Goal: Navigation & Orientation: Find specific page/section

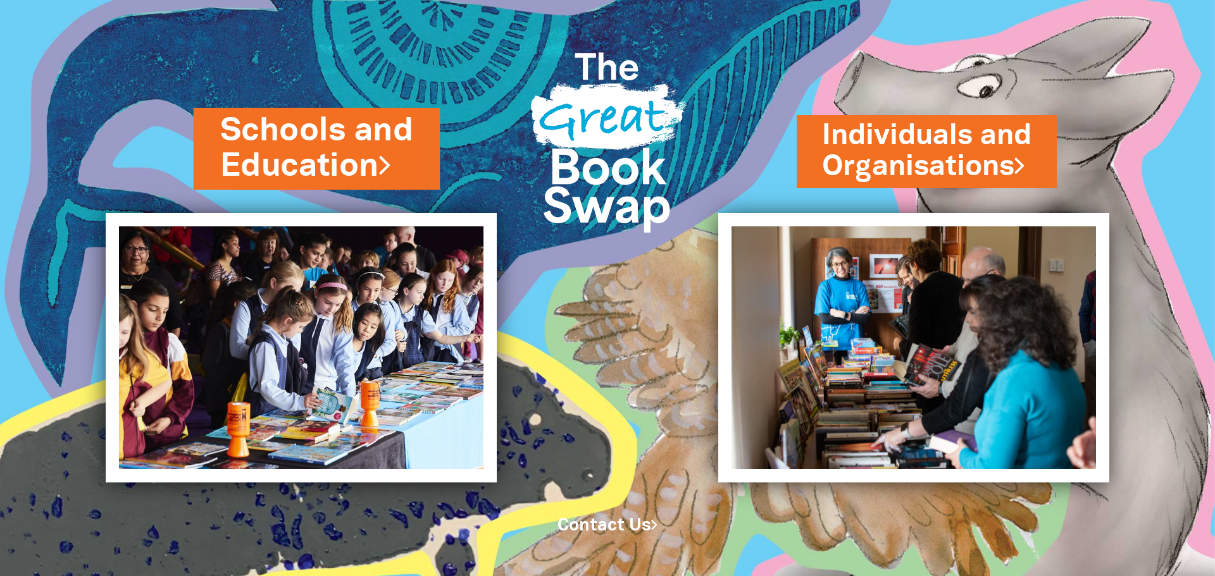
click at [288, 163] on link "Schools and Education" at bounding box center [317, 149] width 194 height 80
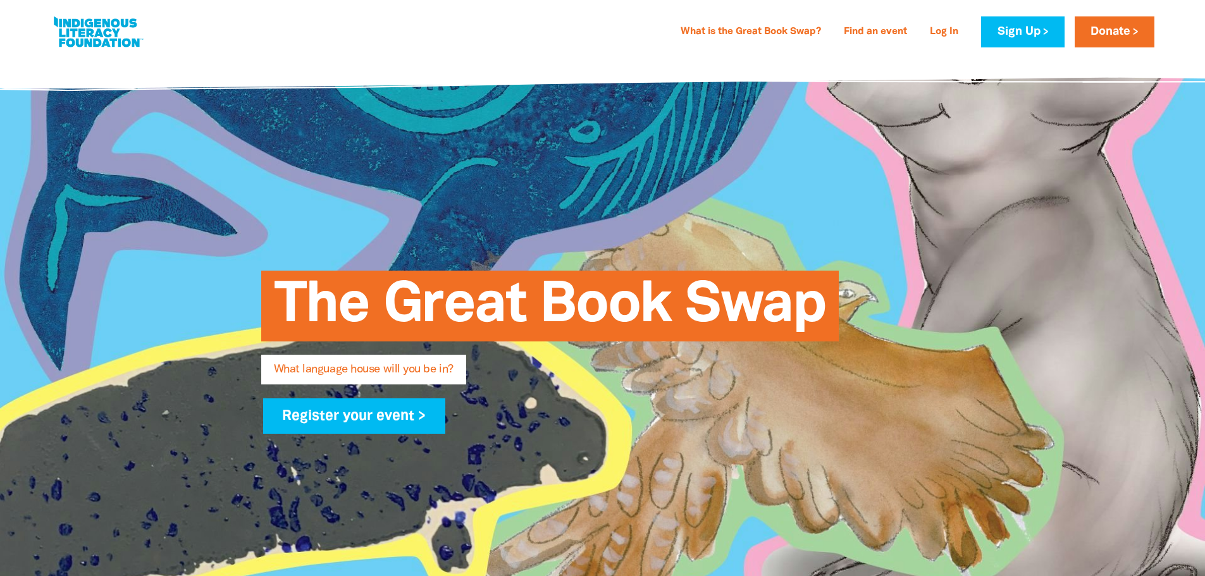
click at [90, 39] on link at bounding box center [98, 32] width 95 height 39
click at [118, 39] on link at bounding box center [98, 32] width 95 height 39
